Goal: Information Seeking & Learning: Learn about a topic

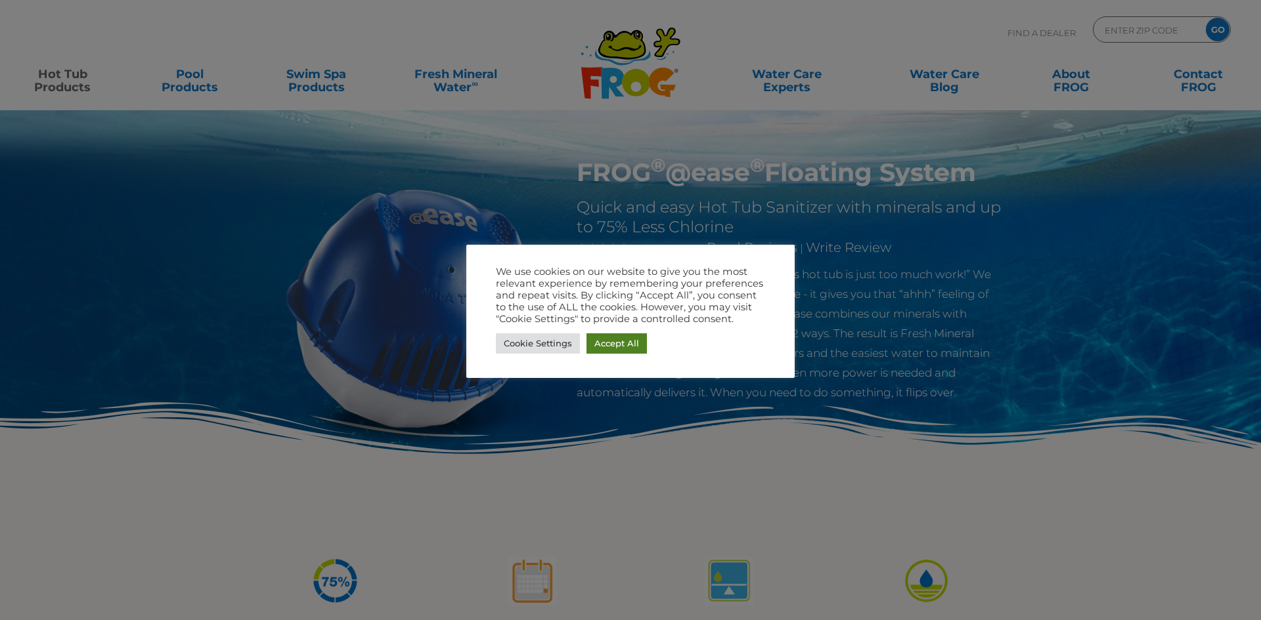
click at [621, 341] on link "Accept All" at bounding box center [616, 344] width 60 height 20
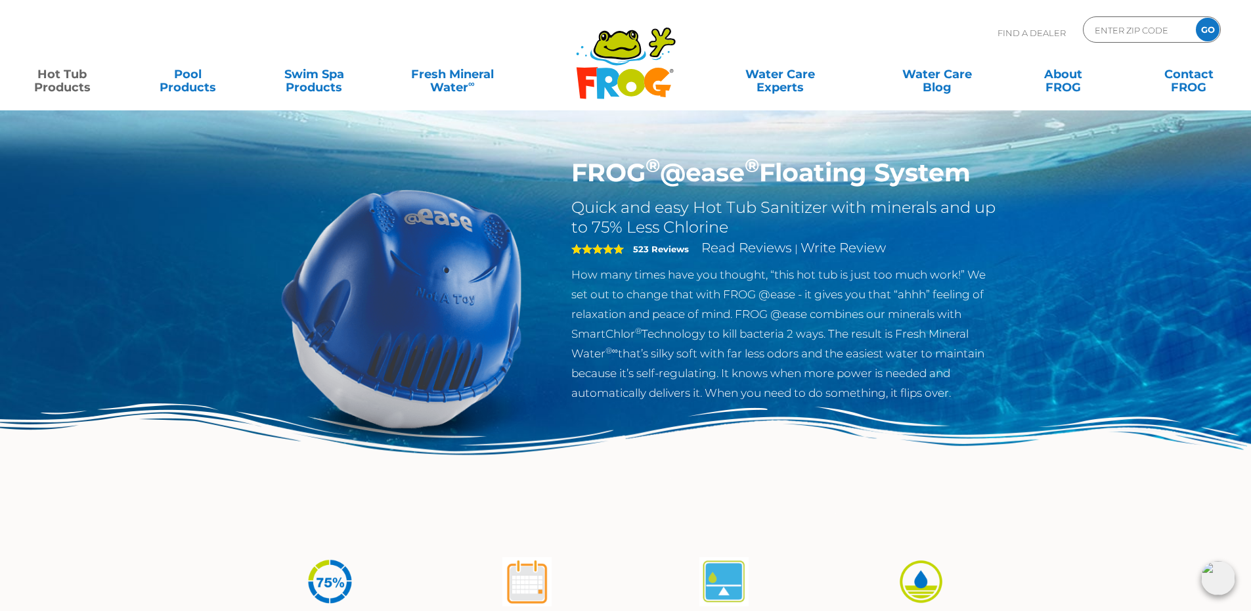
click at [1133, 41] on div "ENTER ZIP CODE GO" at bounding box center [1152, 29] width 138 height 26
click at [1130, 37] on input "Zip Code Form" at bounding box center [1137, 29] width 89 height 19
type input "j"
type input "ENTER ZIP CODE"
click at [937, 47] on div "Find A Dealer ENTER ZIP CODE GO" at bounding box center [625, 38] width 1224 height 45
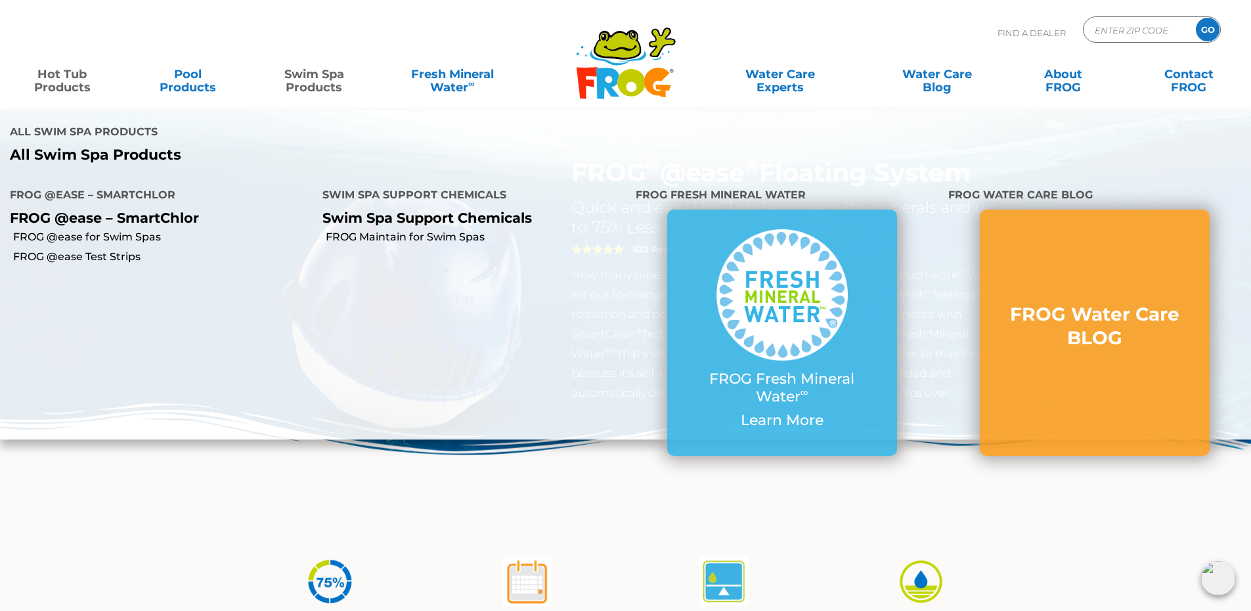
click at [312, 76] on link "Swim Spa Products" at bounding box center [314, 74] width 98 height 26
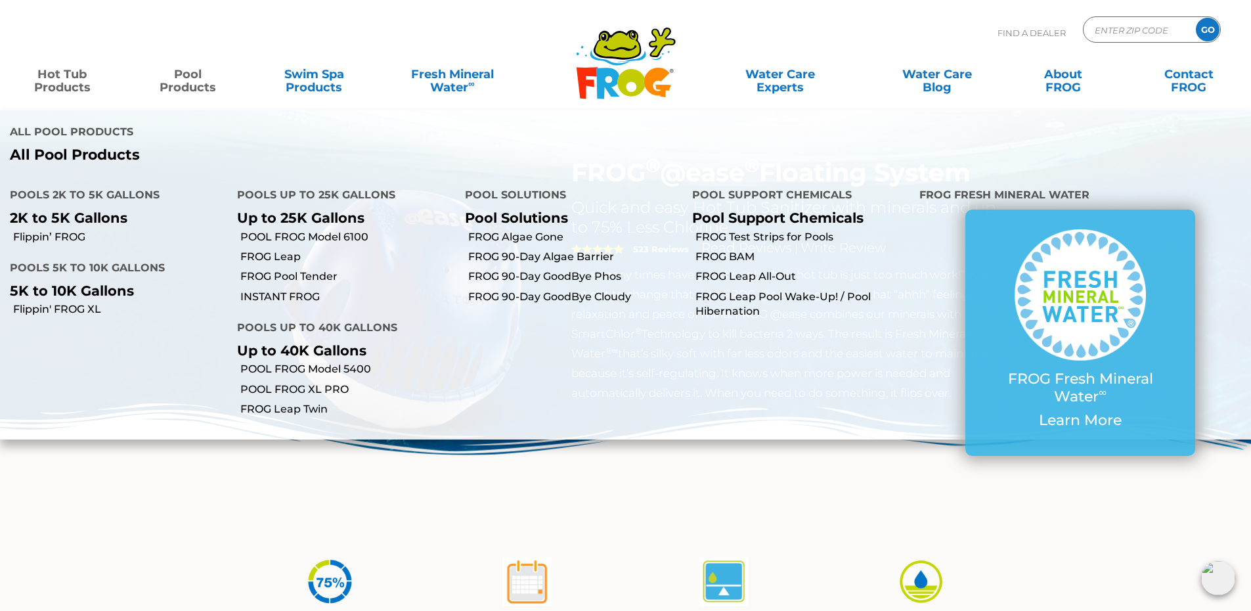
click at [62, 80] on link "Hot Tub Products" at bounding box center [62, 74] width 98 height 26
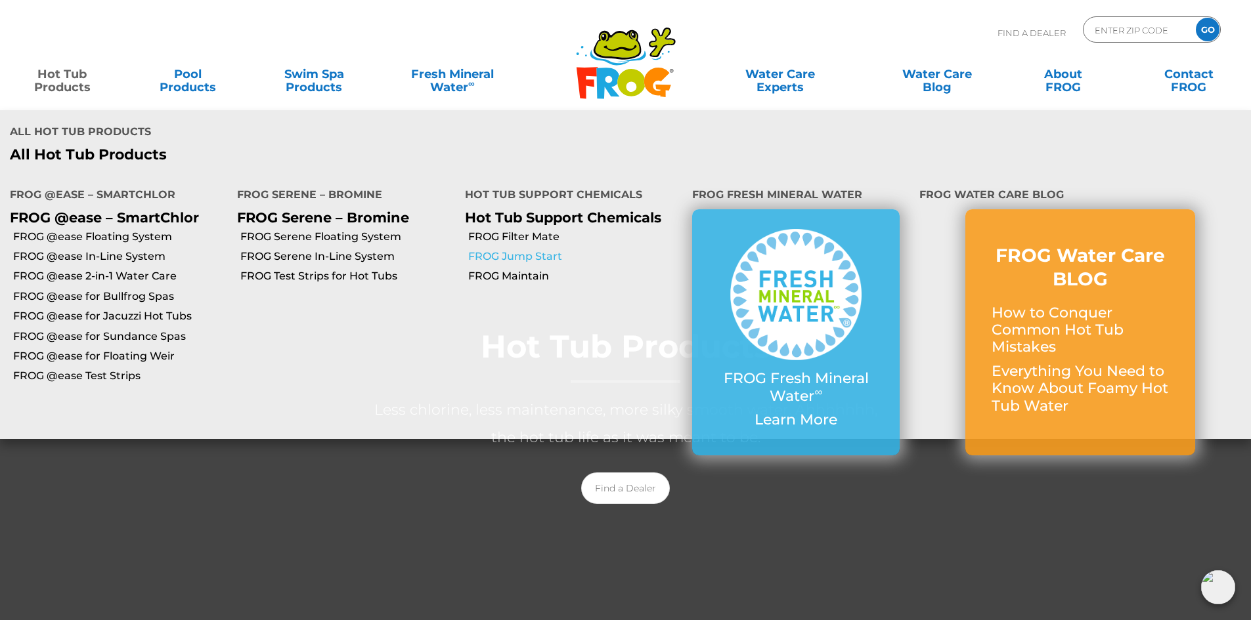
click at [514, 254] on link "FROG Jump Start" at bounding box center [575, 256] width 214 height 14
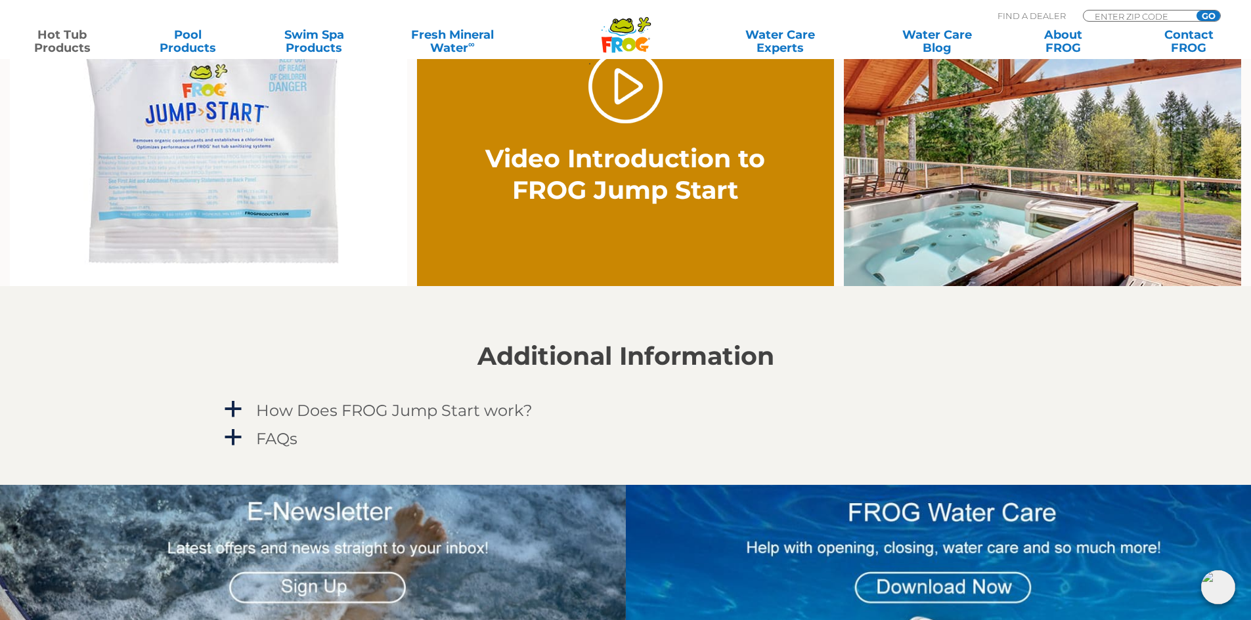
scroll to position [985, 0]
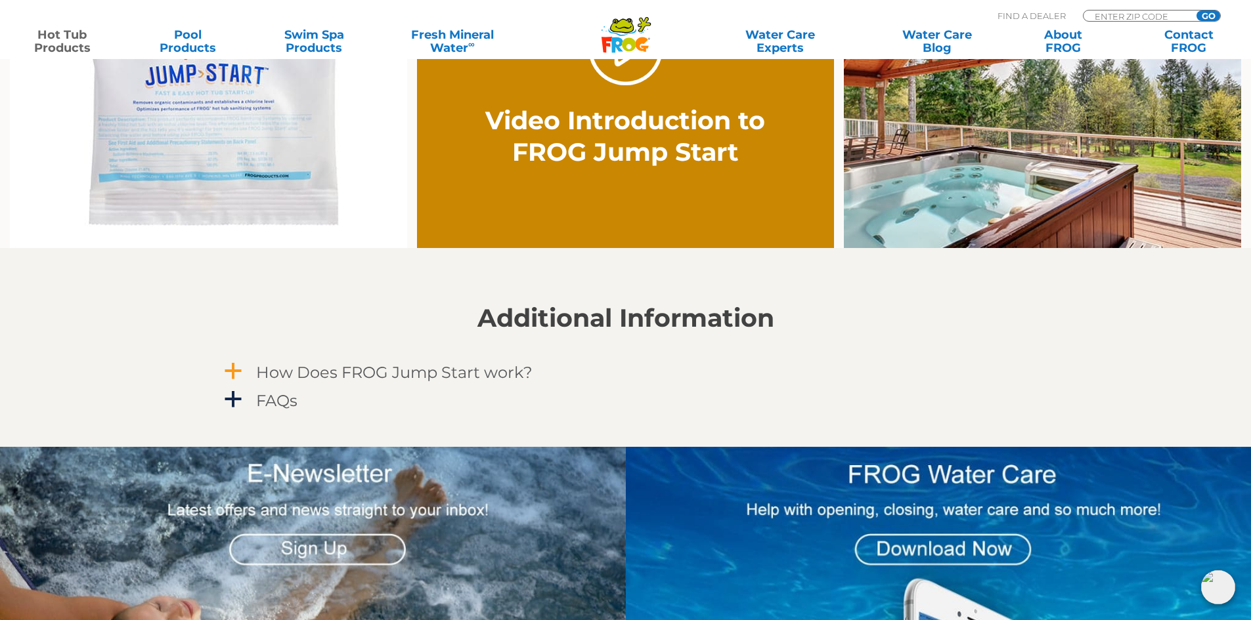
click at [432, 369] on h4 "How Does FROG Jump Start work?" at bounding box center [394, 373] width 276 height 18
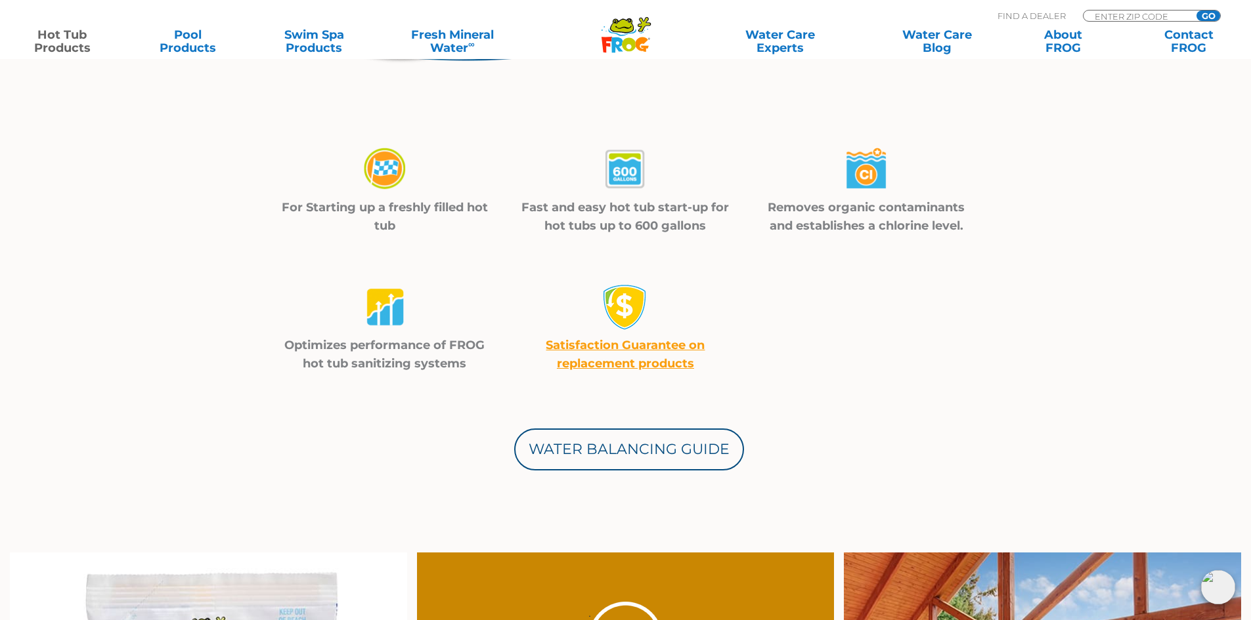
scroll to position [0, 0]
